Goal: Information Seeking & Learning: Check status

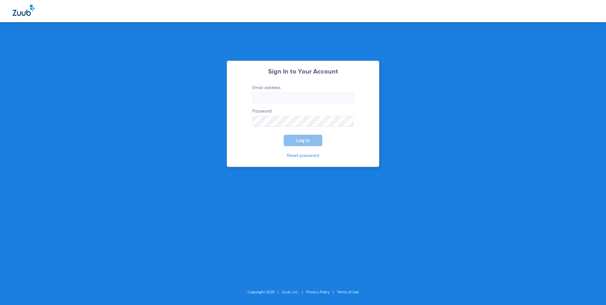
type input "[EMAIL_ADDRESS][DOMAIN_NAME]"
click at [306, 143] on span "Log In" at bounding box center [302, 140] width 13 height 5
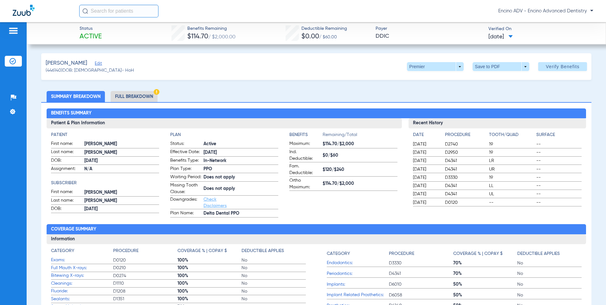
click at [129, 95] on li "Full Breakdown" at bounding box center [134, 96] width 47 height 11
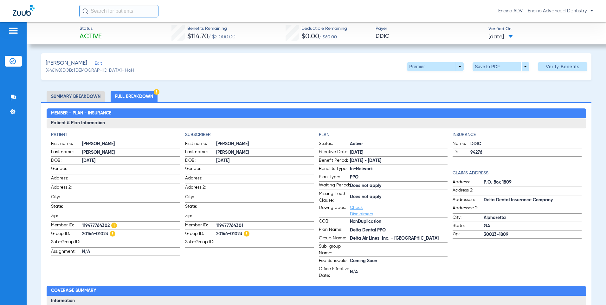
click at [87, 95] on li "Summary Breakdown" at bounding box center [76, 96] width 58 height 11
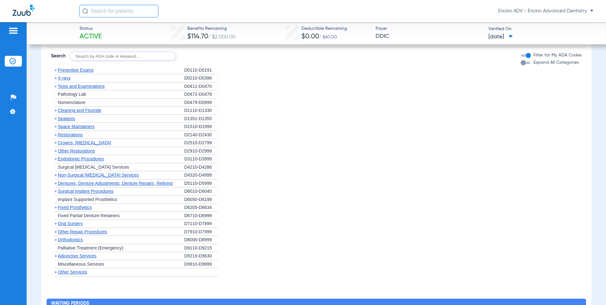
scroll to position [444, 0]
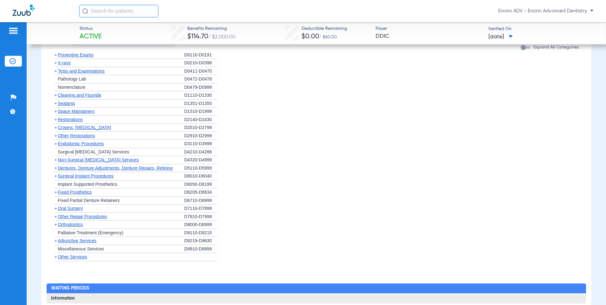
click at [82, 95] on span "Cleaning and Fluoride" at bounding box center [79, 95] width 43 height 5
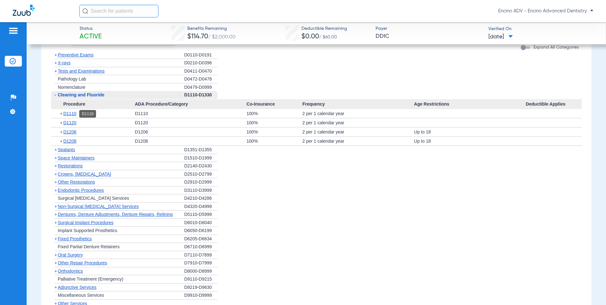
click at [75, 116] on span "D1110" at bounding box center [69, 113] width 13 height 5
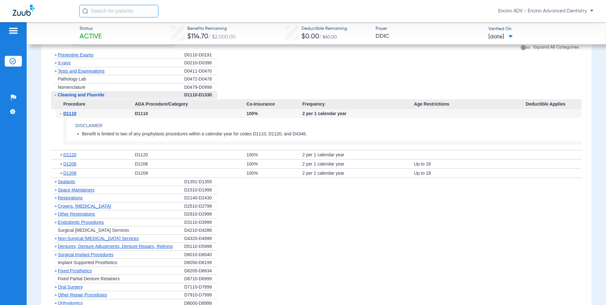
click at [75, 115] on span "D1110" at bounding box center [69, 113] width 13 height 5
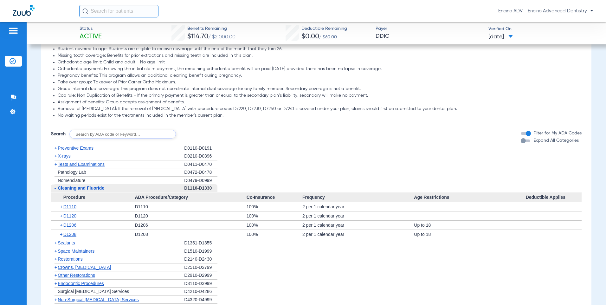
scroll to position [349, 0]
